Goal: Information Seeking & Learning: Learn about a topic

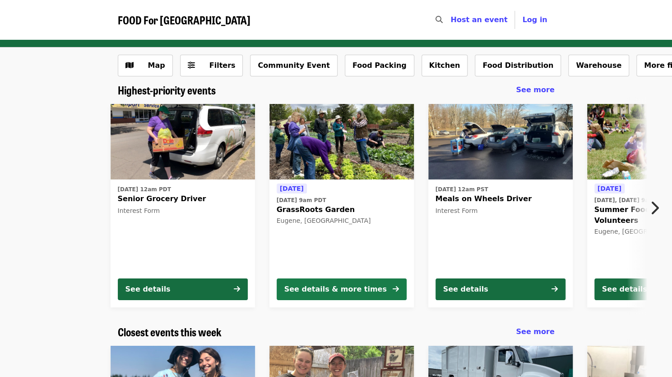
click at [322, 287] on div "See details & more times" at bounding box center [336, 289] width 103 height 11
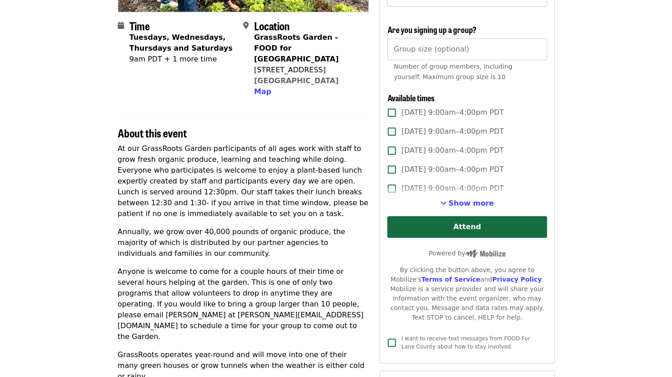
scroll to position [226, 0]
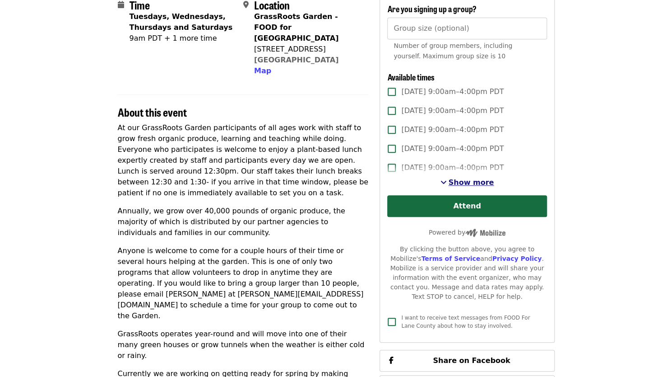
click at [467, 182] on span "Show more" at bounding box center [472, 182] width 46 height 9
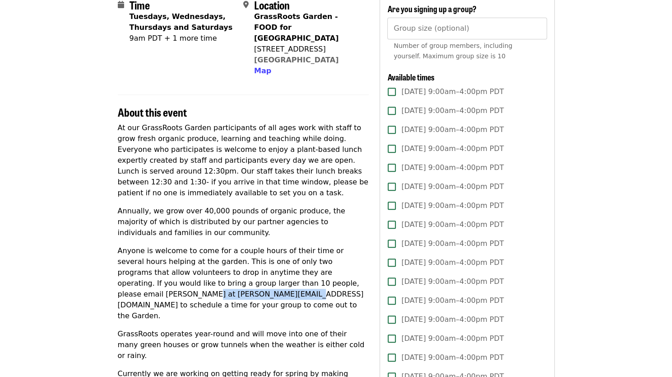
drag, startPoint x: 254, startPoint y: 271, endPoint x: 343, endPoint y: 275, distance: 89.0
click at [343, 275] on p "Anyone is welcome to come for a couple hours of their time or several hours hel…" at bounding box center [244, 283] width 252 height 76
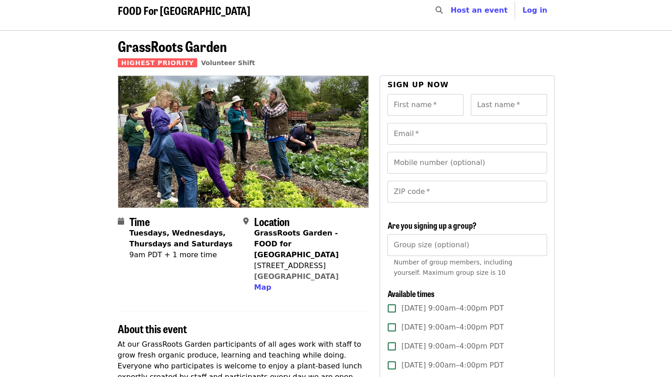
scroll to position [0, 0]
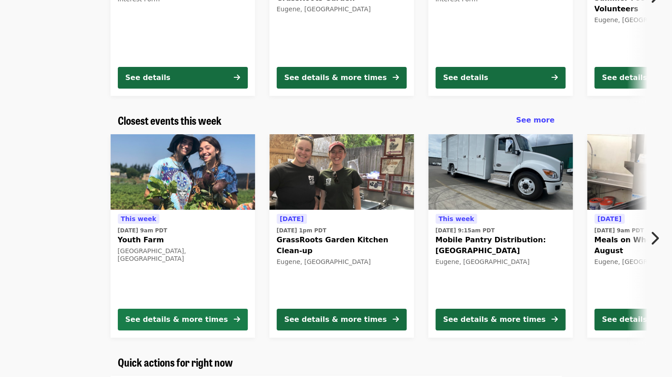
scroll to position [226, 0]
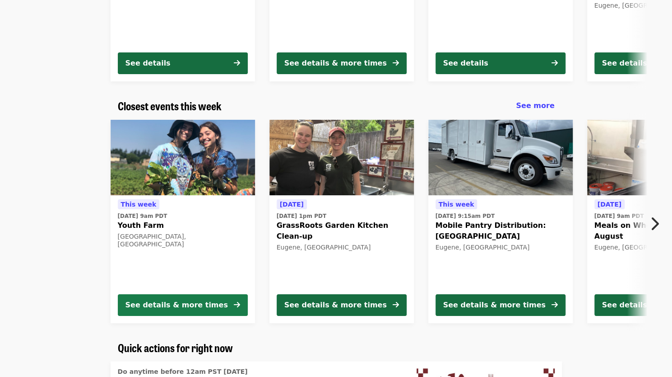
click at [219, 304] on button "See details & more times" at bounding box center [183, 305] width 130 height 22
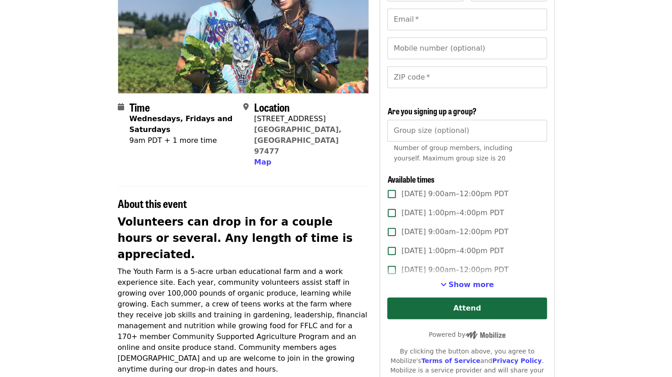
scroll to position [135, 0]
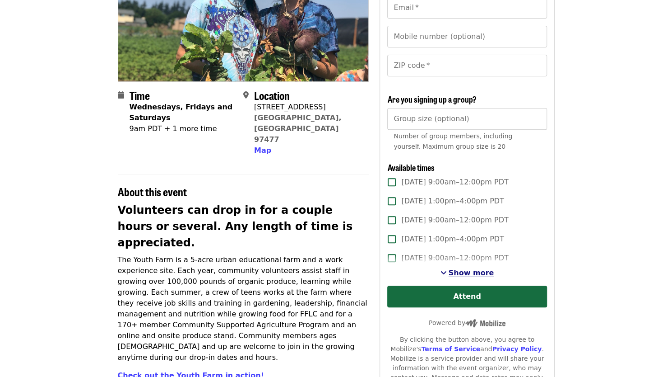
click at [466, 273] on span "Show more" at bounding box center [472, 272] width 46 height 9
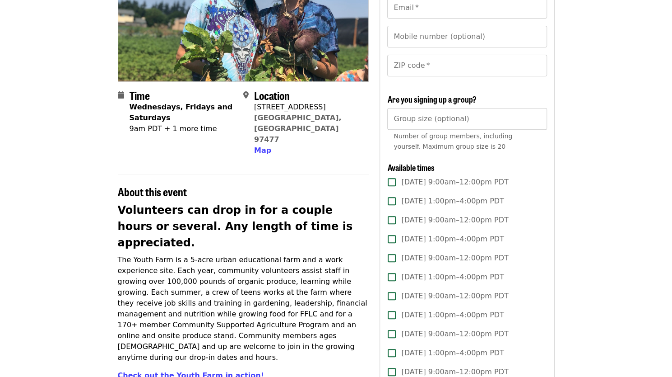
scroll to position [0, 0]
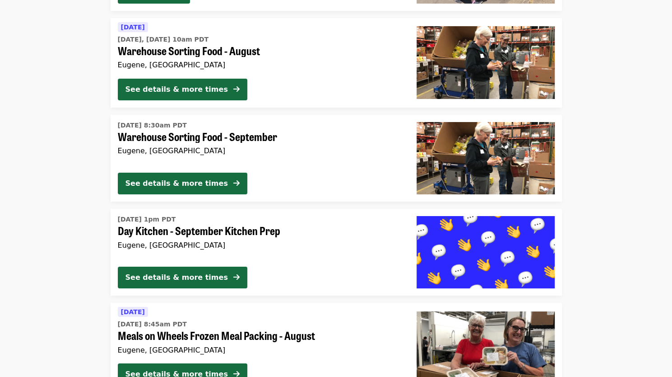
scroll to position [1862, 0]
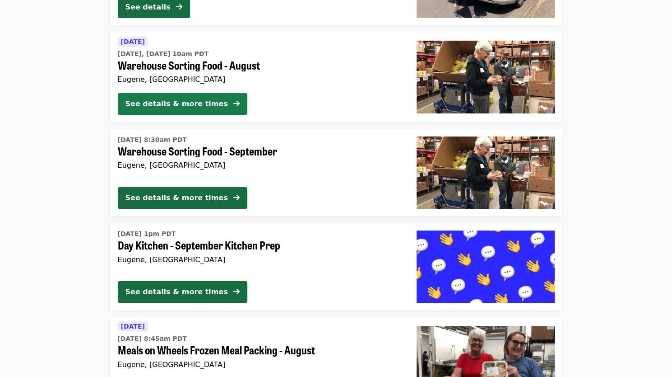
click at [210, 97] on button "See details & more times" at bounding box center [183, 104] width 130 height 22
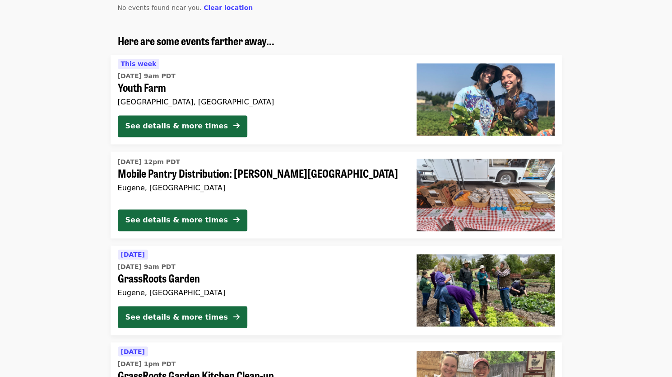
scroll to position [833, 0]
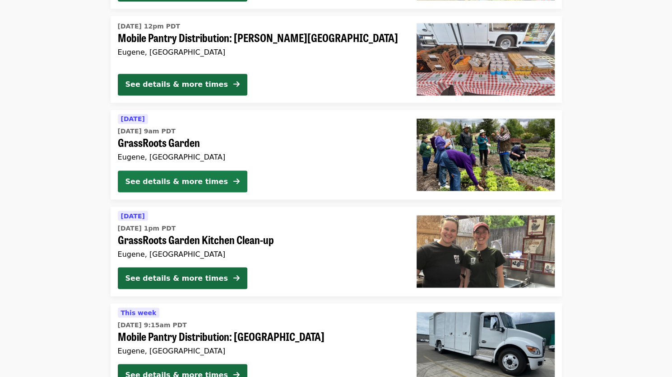
click at [171, 176] on div "See details & more times" at bounding box center [177, 181] width 103 height 11
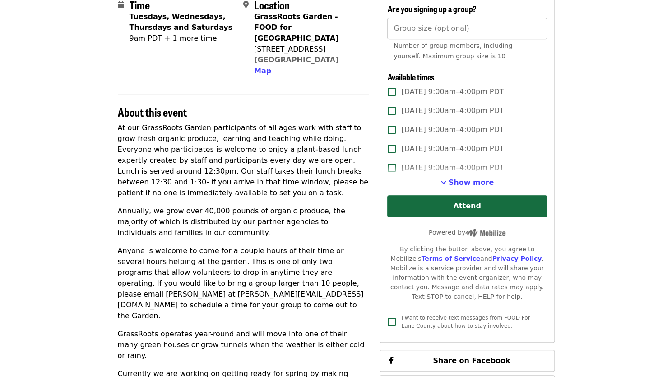
scroll to position [361, 0]
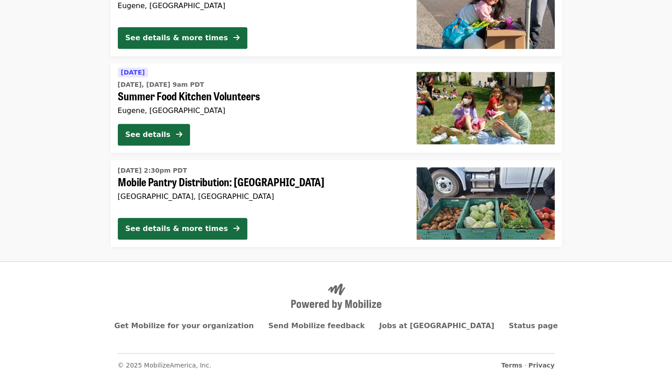
scroll to position [2361, 0]
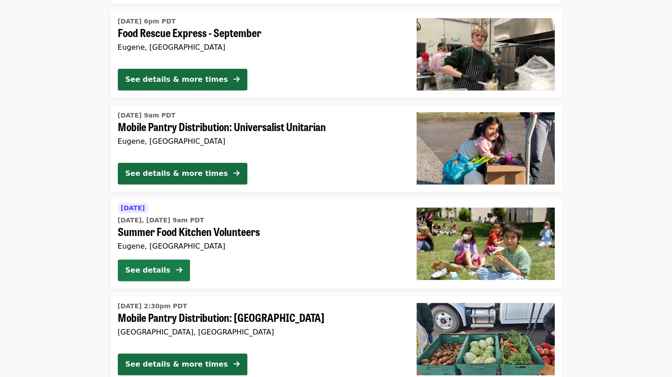
click at [159, 267] on div "See details" at bounding box center [148, 270] width 45 height 11
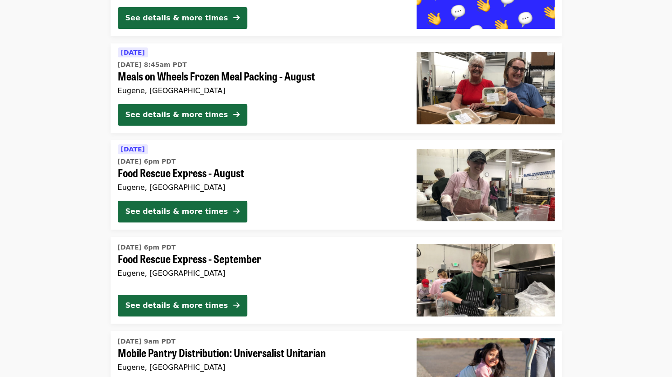
scroll to position [2226, 0]
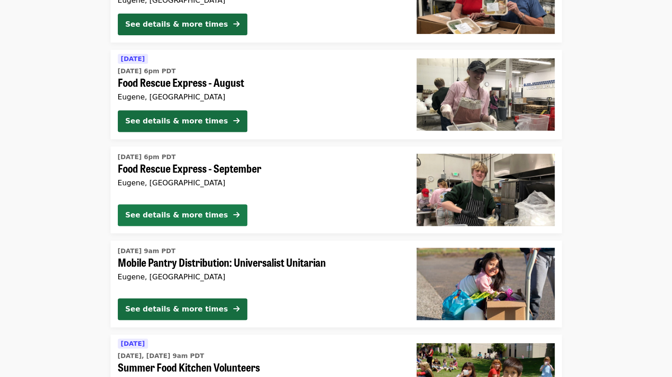
click at [154, 217] on div "See details & more times" at bounding box center [177, 215] width 103 height 11
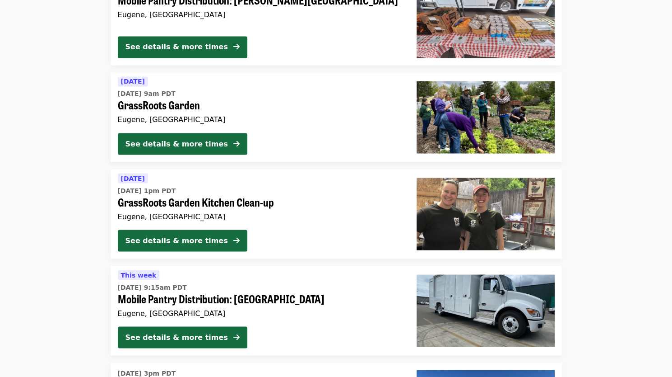
scroll to position [645, 0]
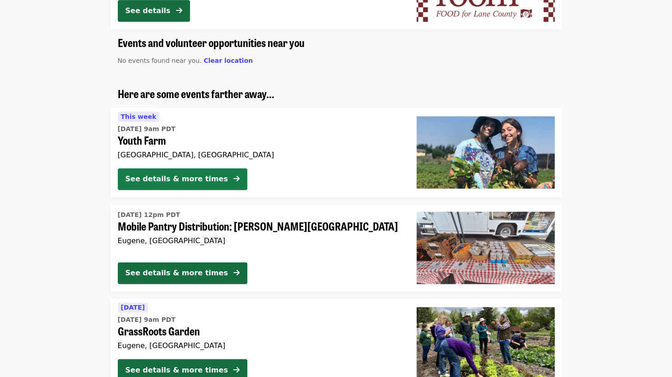
click at [186, 175] on div "See details & more times" at bounding box center [177, 178] width 103 height 11
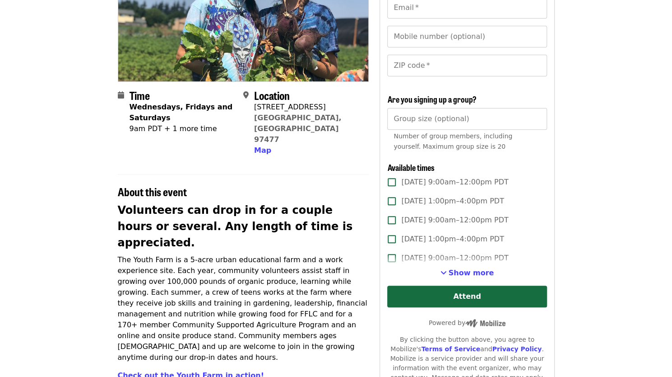
scroll to position [226, 0]
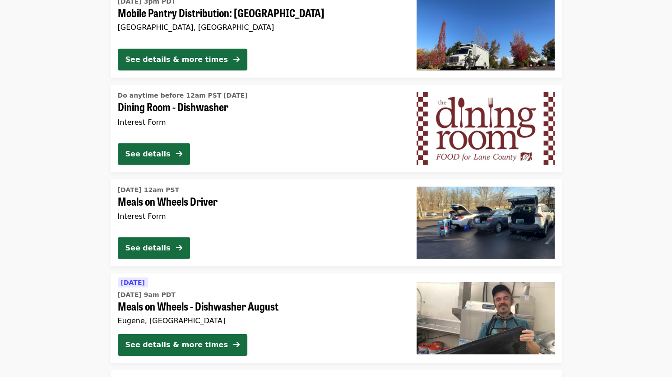
scroll to position [1242, 0]
